Goal: Navigation & Orientation: Find specific page/section

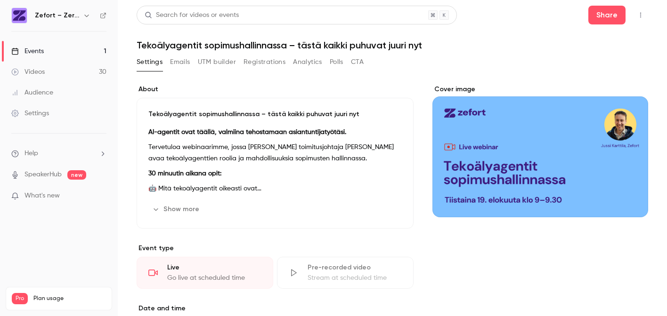
click at [47, 55] on link "Events 1" at bounding box center [59, 51] width 118 height 21
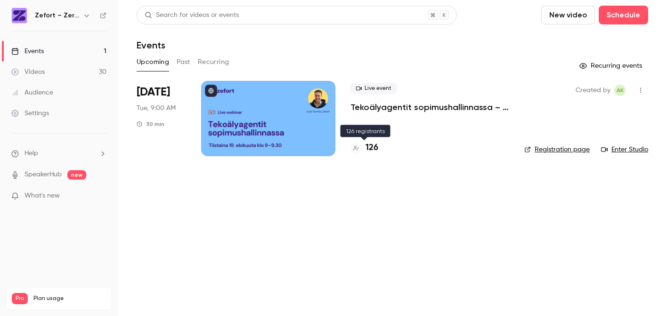
click at [372, 145] on h4 "126" at bounding box center [371, 148] width 13 height 13
